Goal: Information Seeking & Learning: Stay updated

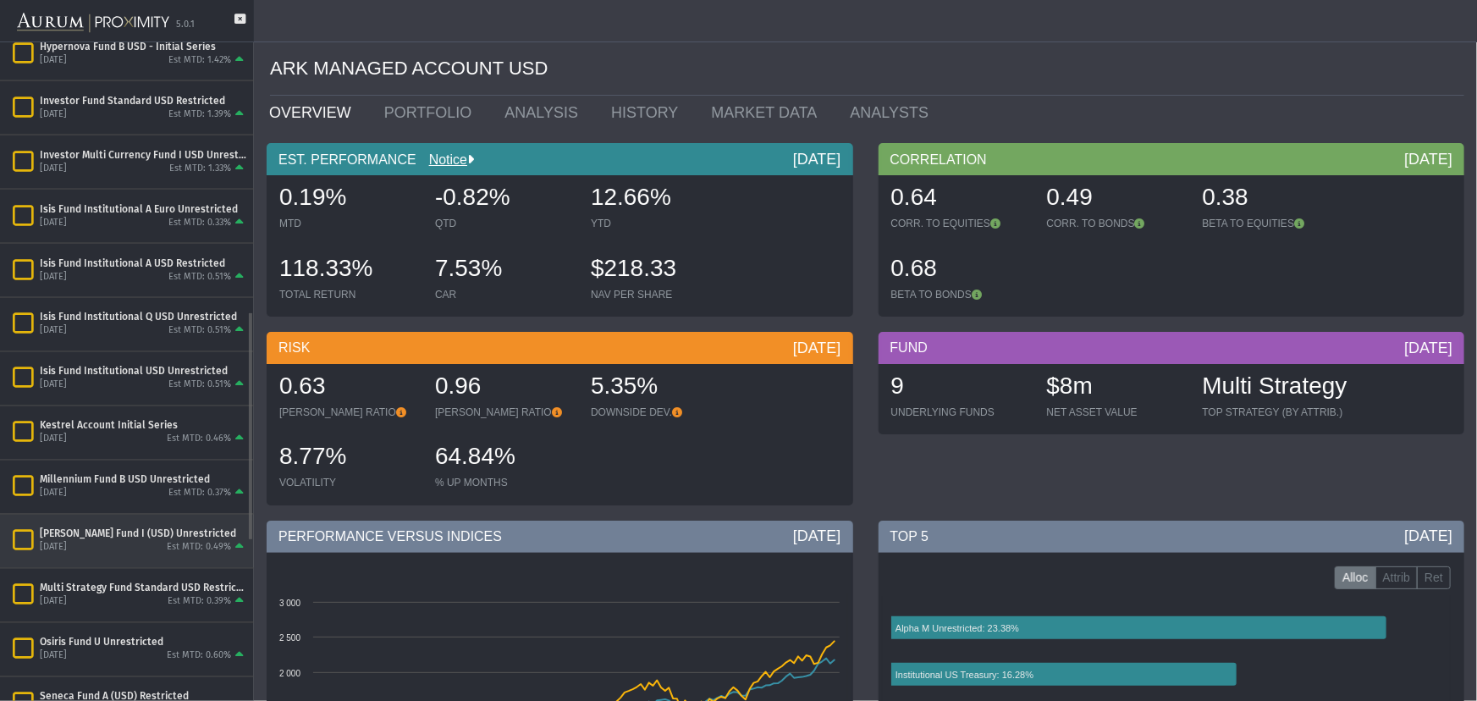
scroll to position [1233, 0]
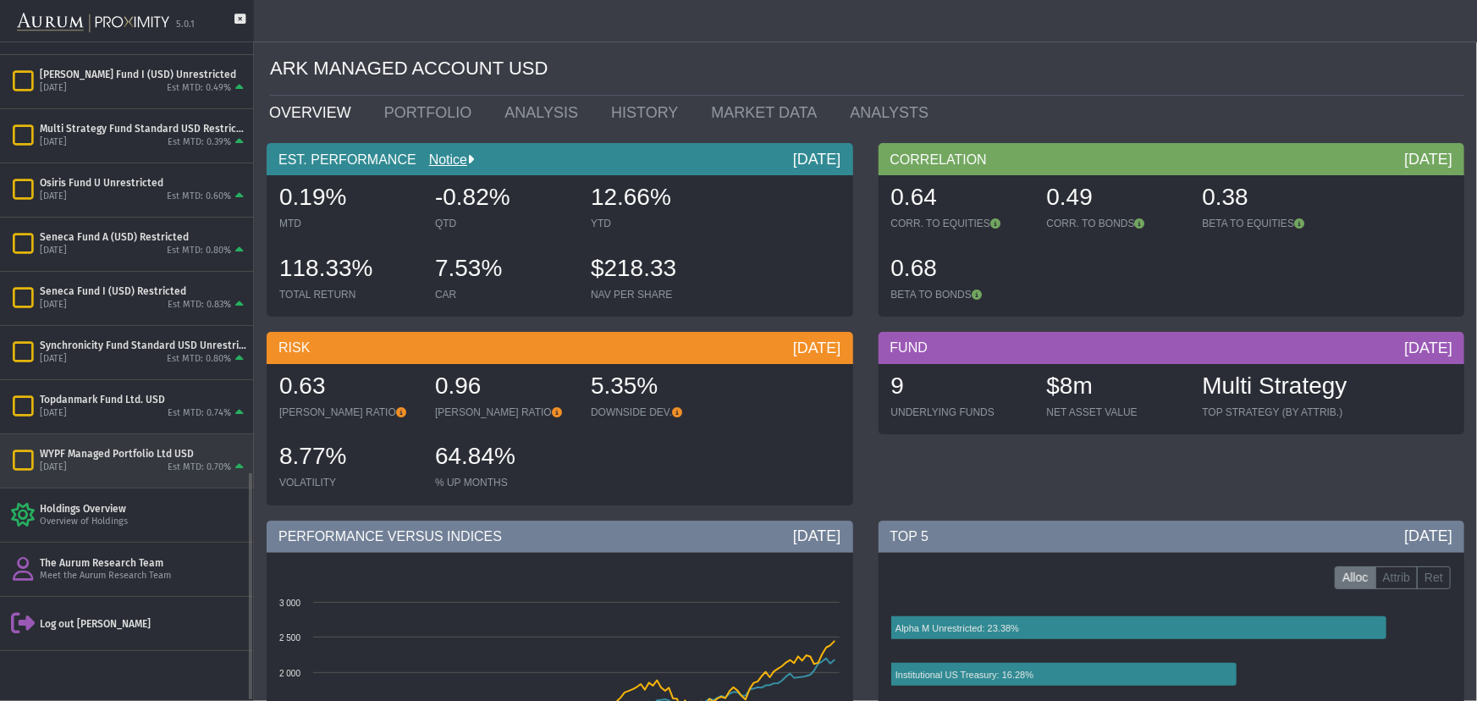
click at [126, 449] on div "WYPF Managed Portfolio Ltd USD" at bounding box center [143, 454] width 207 height 14
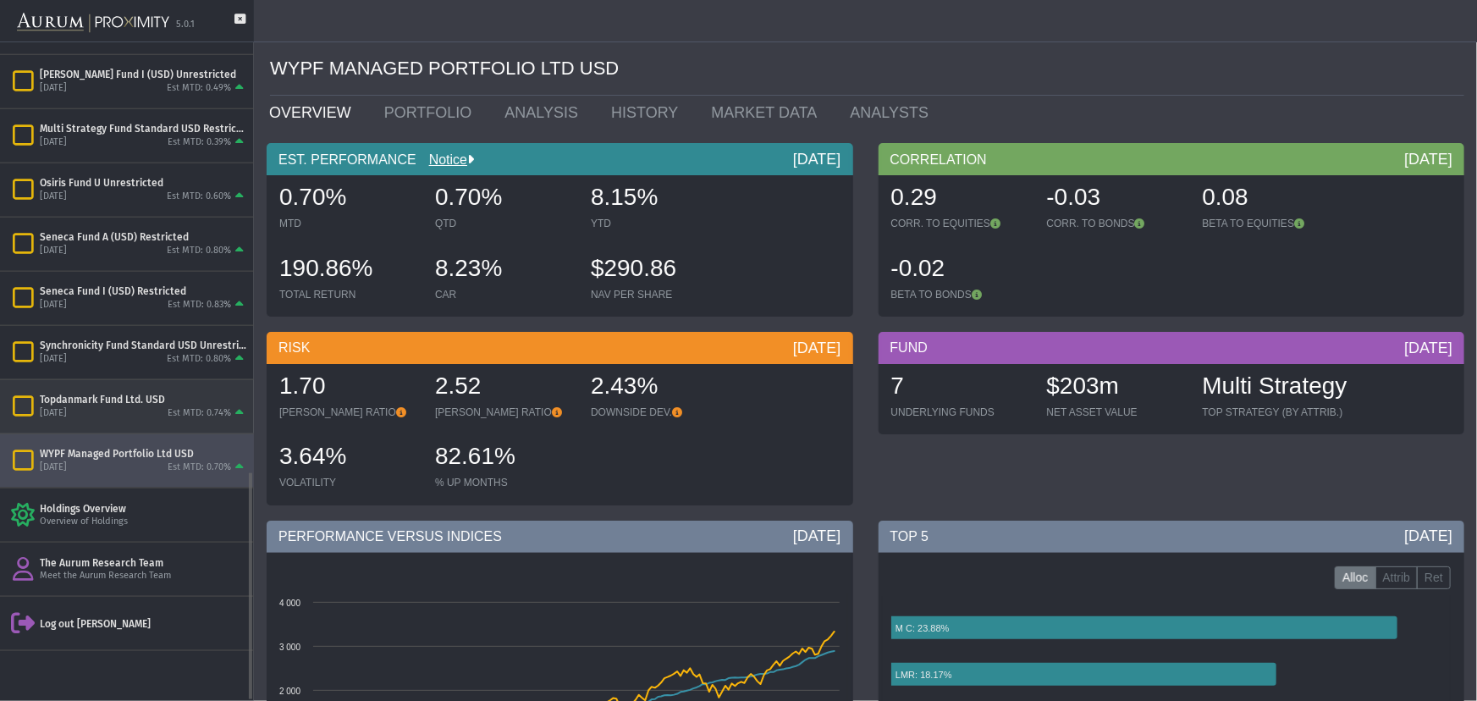
click at [126, 409] on div "[DATE] Est MTD: 0.74%" at bounding box center [143, 413] width 207 height 15
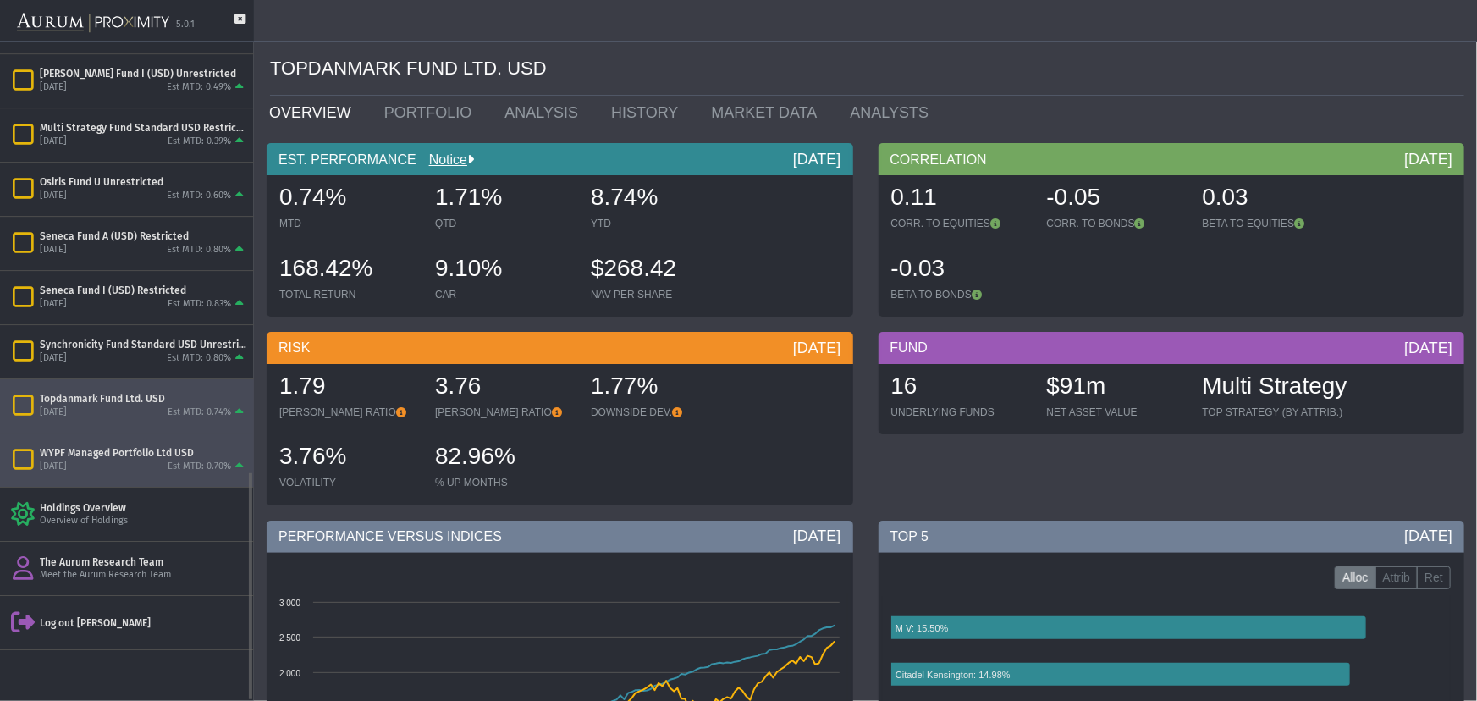
click at [67, 465] on div "[DATE]" at bounding box center [53, 467] width 27 height 13
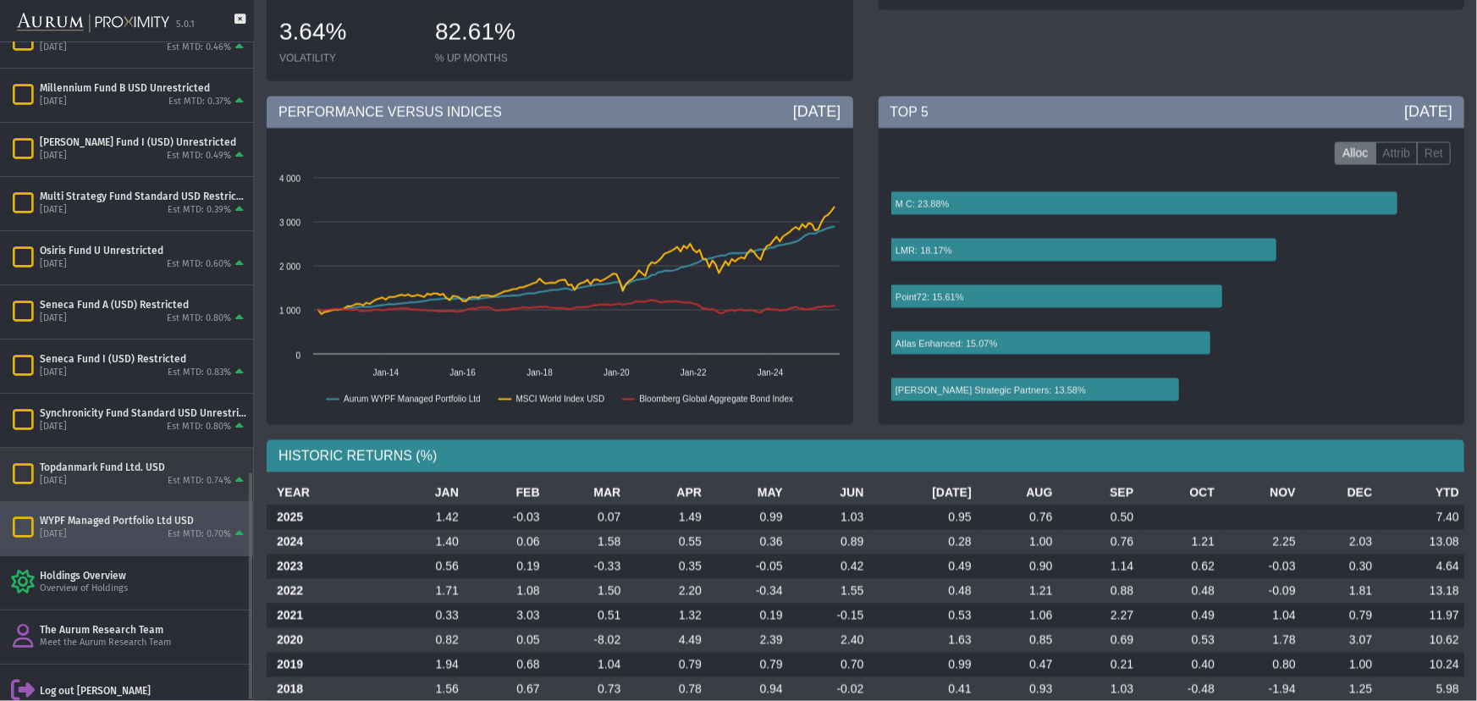
scroll to position [1233, 0]
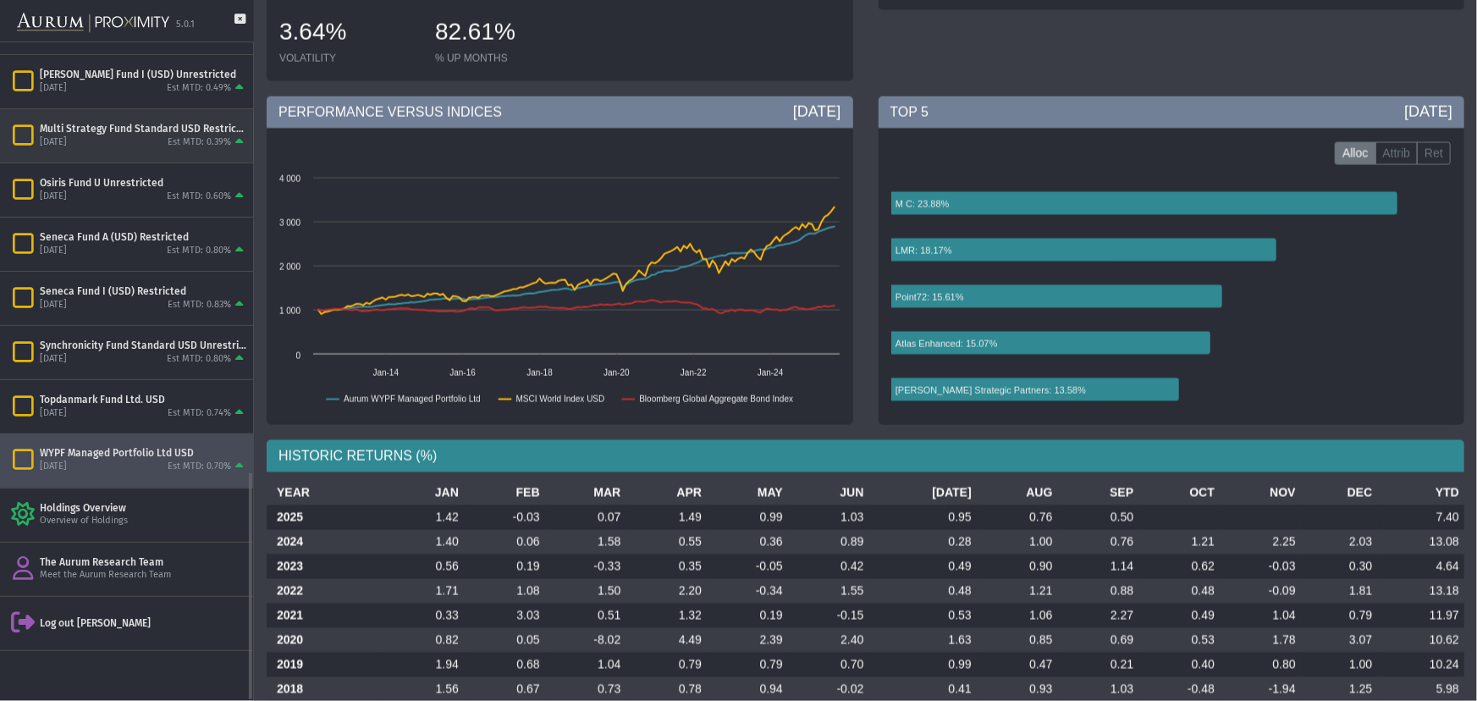
click at [151, 139] on div "[DATE] Est MTD: 0.39%" at bounding box center [143, 142] width 207 height 15
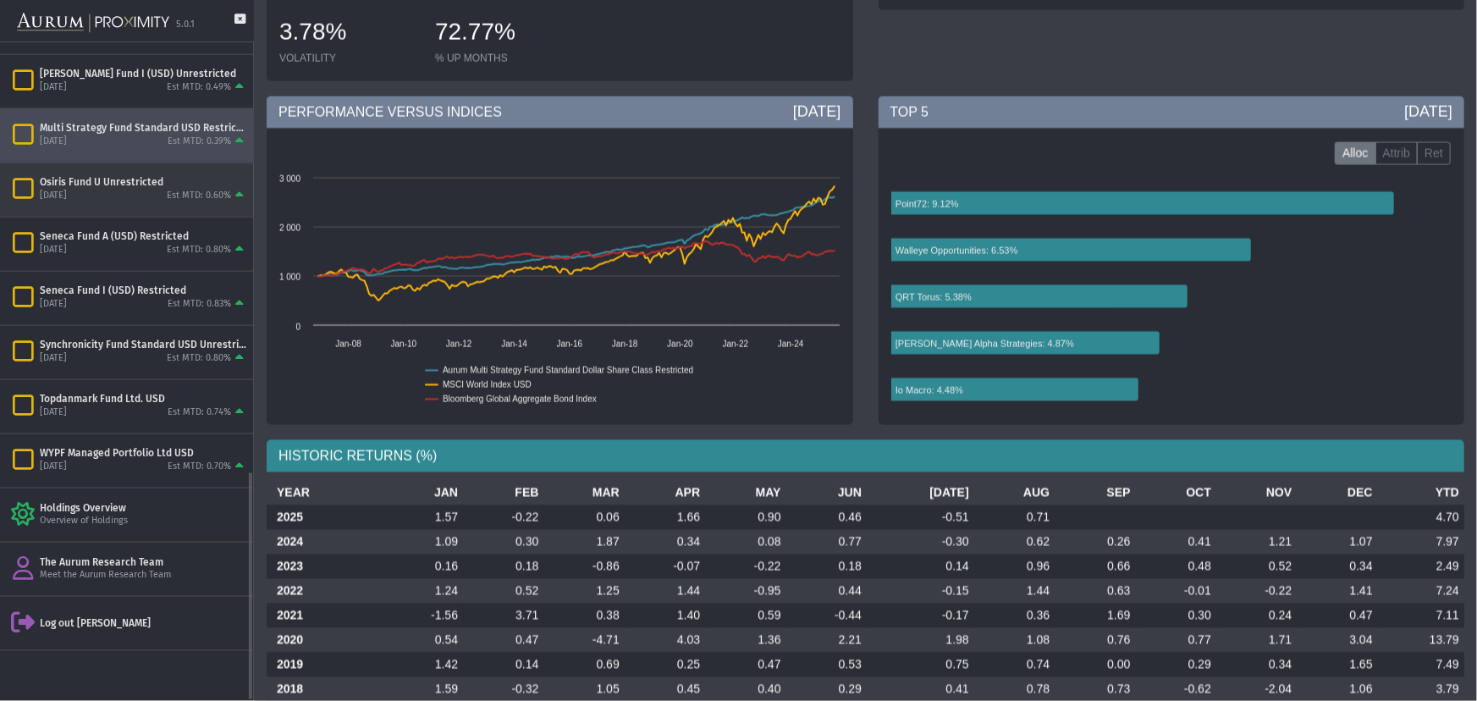
click at [147, 203] on div "Osiris Fund U Unrestricted [DATE] Est MTD: 0.60%" at bounding box center [127, 189] width 254 height 53
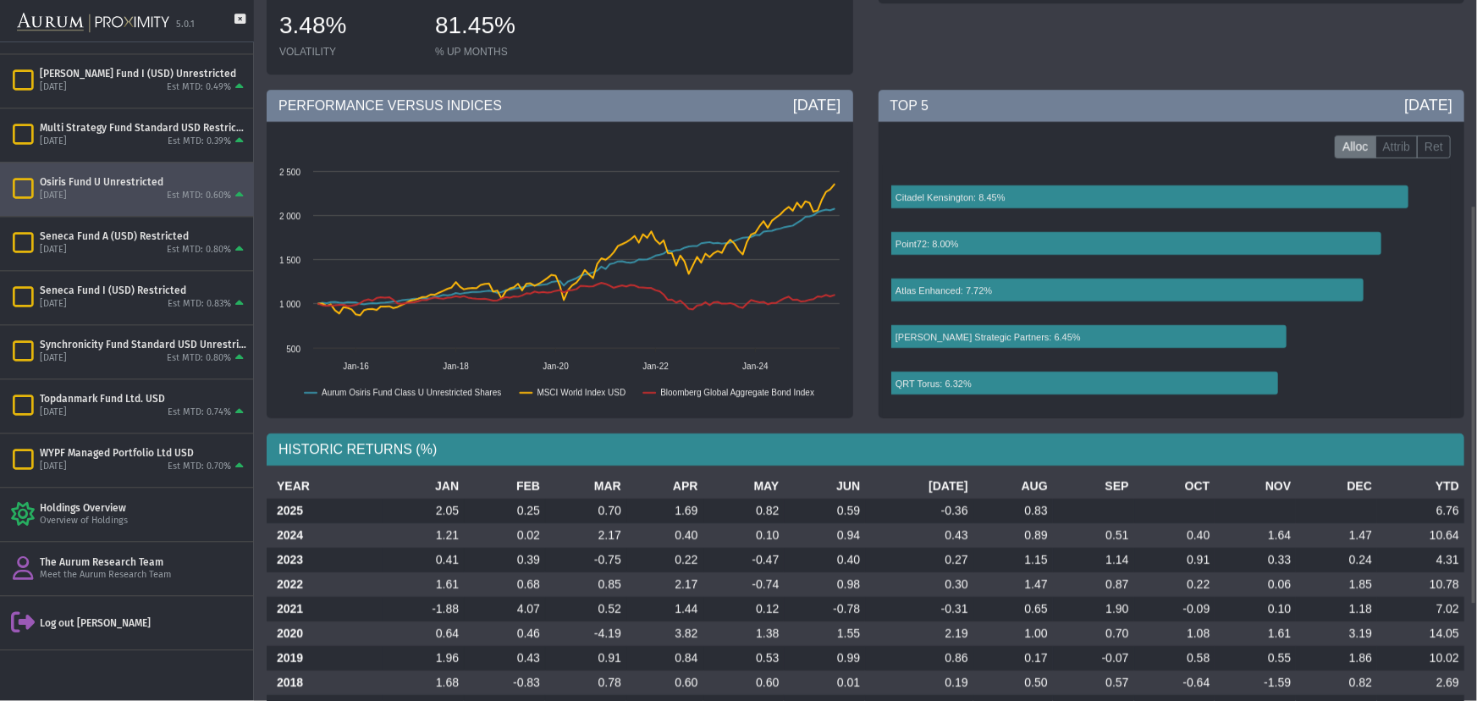
scroll to position [499, 0]
